Goal: Task Accomplishment & Management: Manage account settings

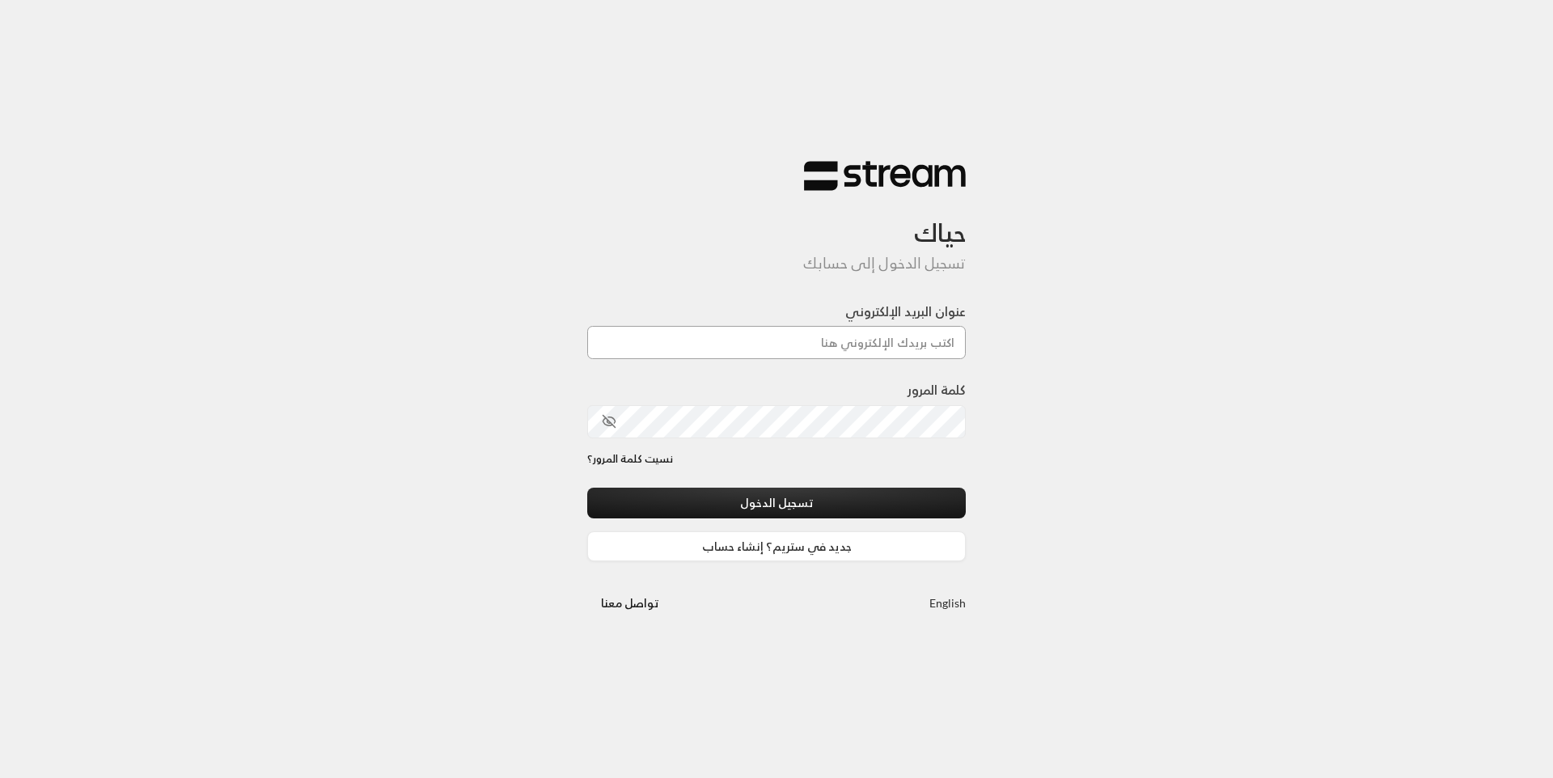
drag, startPoint x: 0, startPoint y: 0, endPoint x: 862, endPoint y: 346, distance: 928.5
click at [862, 346] on input "عنوان البريد الإلكتروني" at bounding box center [776, 342] width 379 height 33
click at [868, 341] on input "عنوان البريد الإلكتروني" at bounding box center [776, 342] width 379 height 33
type input "[EMAIL_ADDRESS][DOMAIN_NAME]"
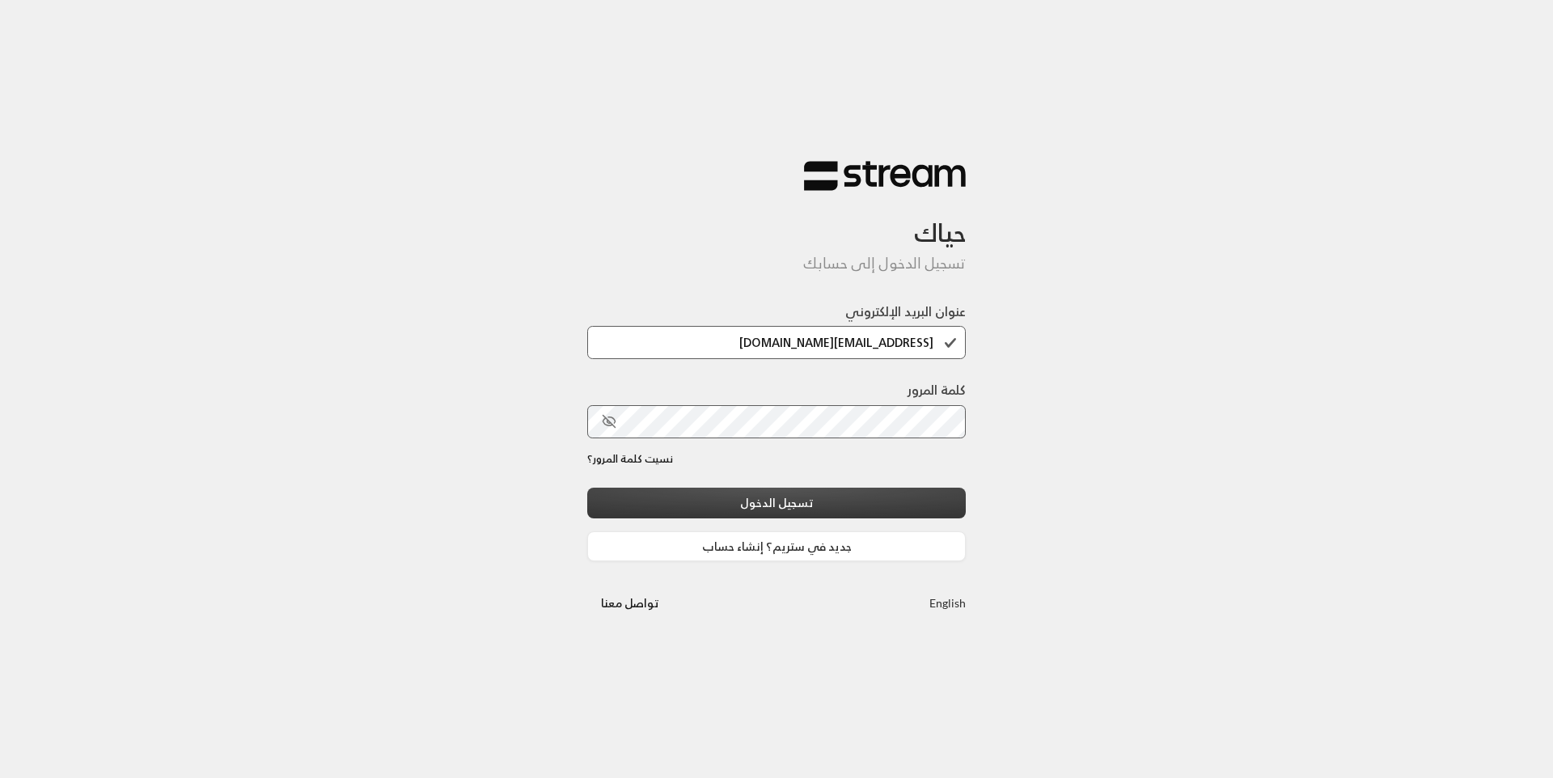
click at [847, 509] on button "تسجيل الدخول" at bounding box center [776, 503] width 379 height 30
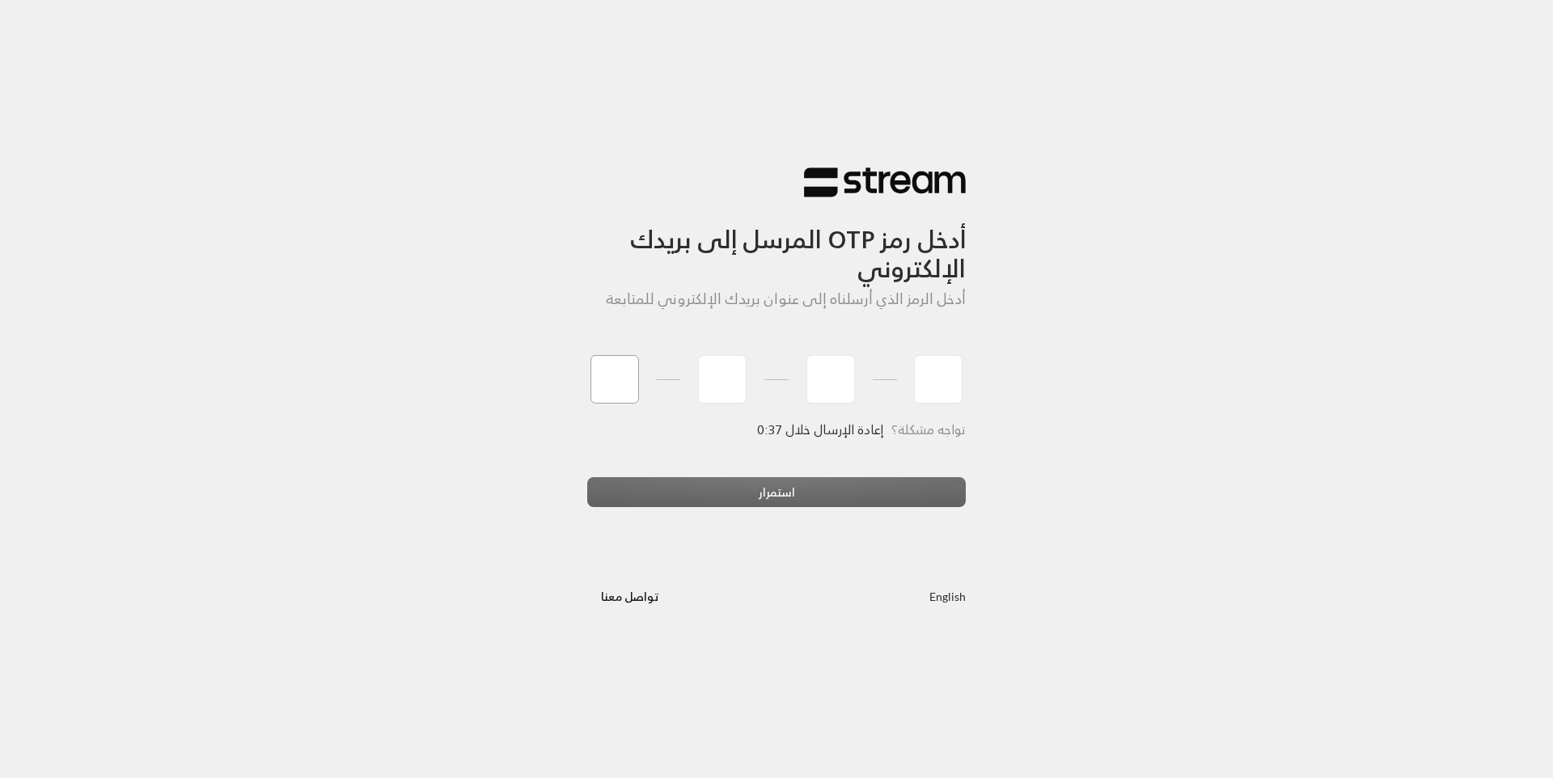
type input "3"
type input "8"
type input "1"
type input "2"
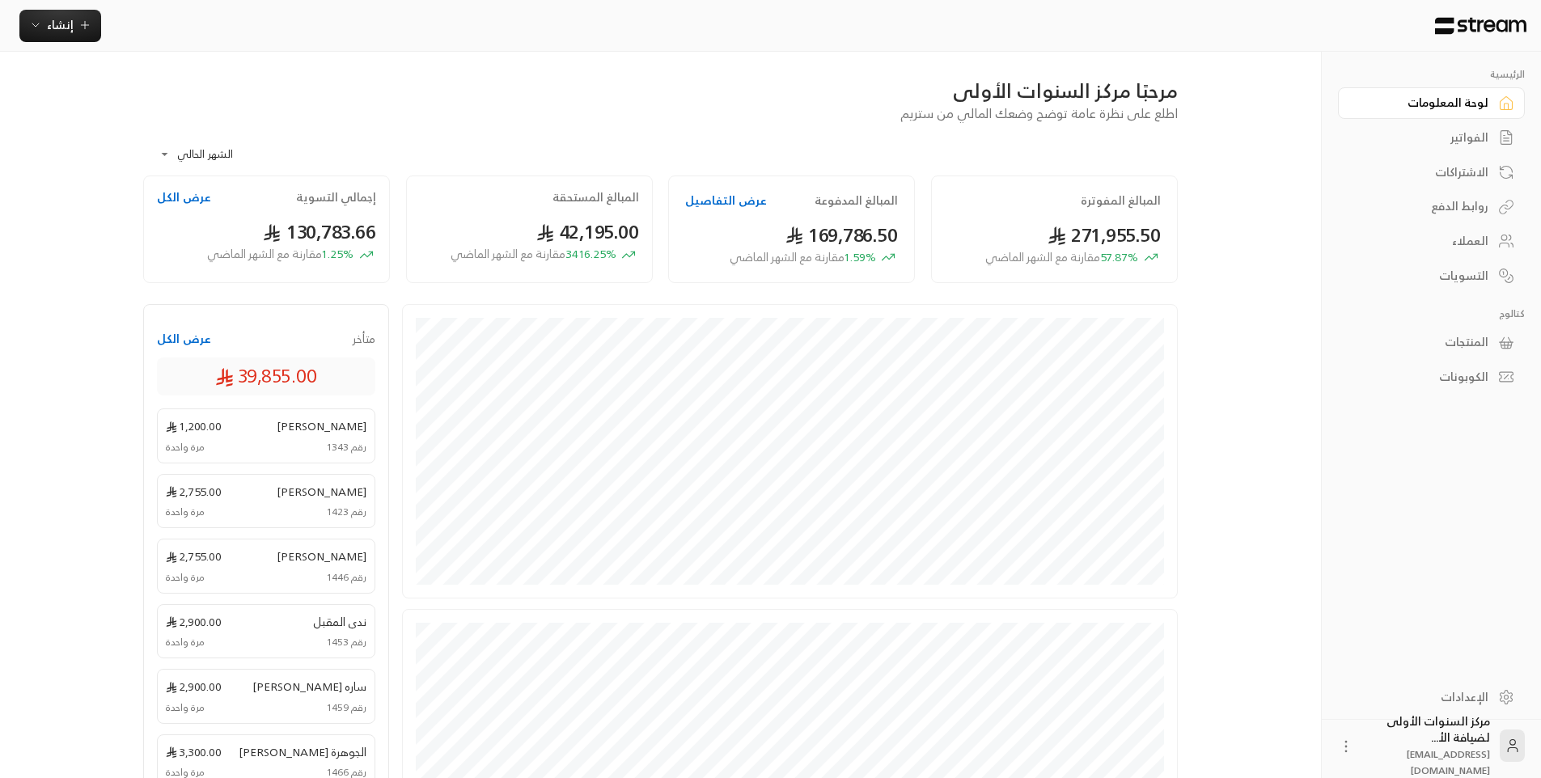
click at [1172, 122] on span "اطلع على نظرة عامة توضح وضعك المالي من ستريم" at bounding box center [1038, 113] width 277 height 23
click at [719, 109] on div "مرحبًا مركز السنوات الأولى اطلع على نظرة عامة توضح وضعك المالي من ستريم" at bounding box center [660, 100] width 1051 height 45
click at [786, 150] on div "**********" at bounding box center [660, 149] width 1035 height 53
click at [1479, 139] on div "الفواتير" at bounding box center [1423, 137] width 130 height 16
